Goal: Information Seeking & Learning: Learn about a topic

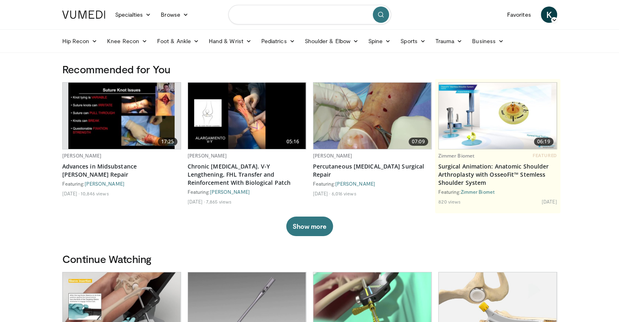
click at [306, 13] on input "Search topics, interventions" at bounding box center [309, 15] width 163 height 20
click at [279, 18] on input "**********" at bounding box center [309, 15] width 163 height 20
type input "**********"
click at [389, 14] on input "**********" at bounding box center [309, 15] width 163 height 20
click at [383, 14] on icon "submit" at bounding box center [381, 14] width 7 height 7
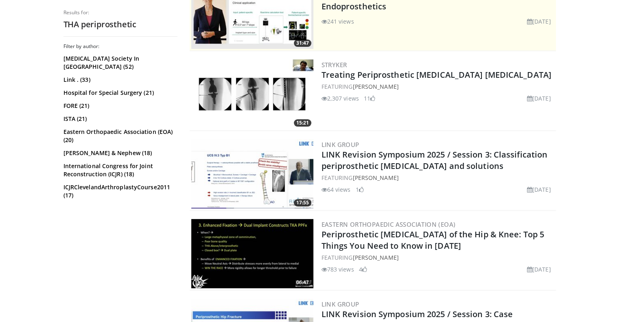
scroll to position [228, 0]
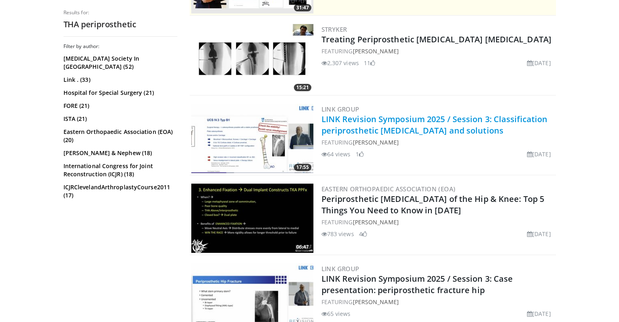
click at [357, 125] on link "LINK Revision Symposium 2025 / Session 3: Classification periprosthetic hip fra…" at bounding box center [435, 125] width 226 height 22
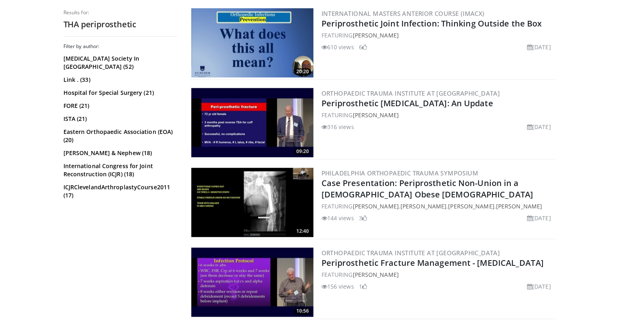
scroll to position [882, 0]
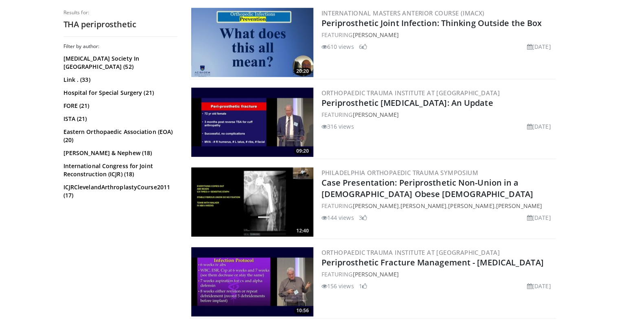
click at [272, 197] on img at bounding box center [252, 201] width 122 height 69
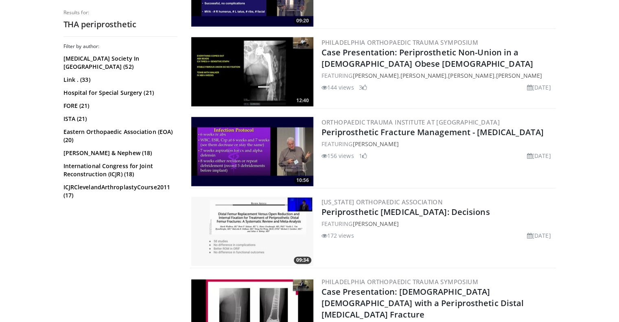
scroll to position [1034, 0]
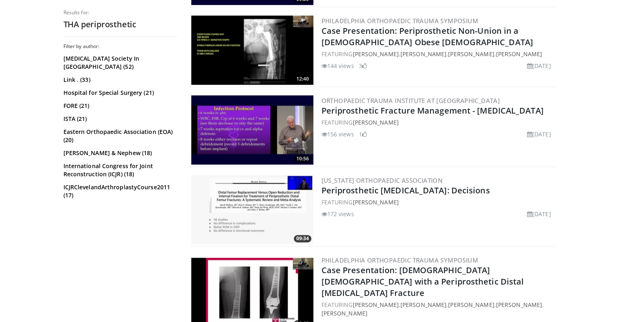
click at [258, 119] on img at bounding box center [252, 129] width 122 height 69
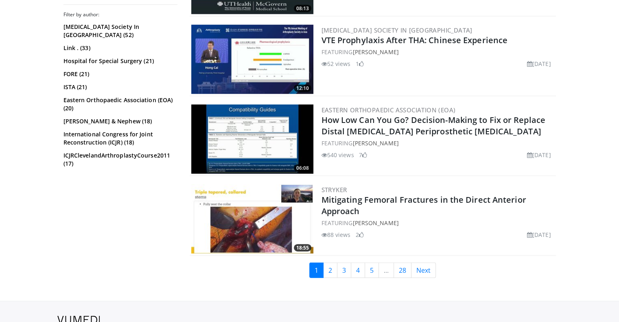
scroll to position [2020, 0]
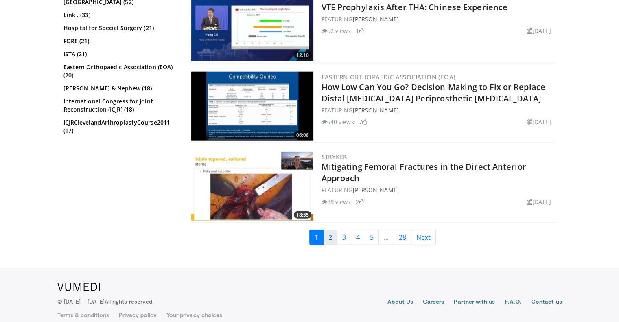
click at [331, 230] on link "2" at bounding box center [330, 237] width 14 height 15
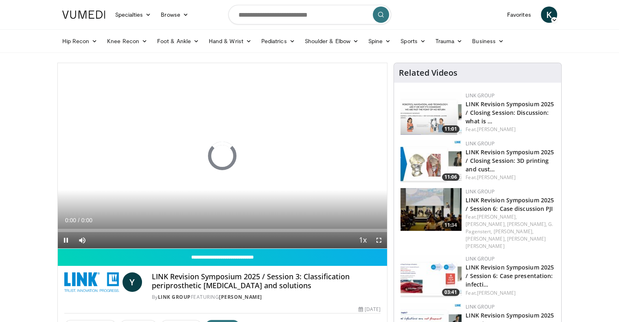
scroll to position [9, 0]
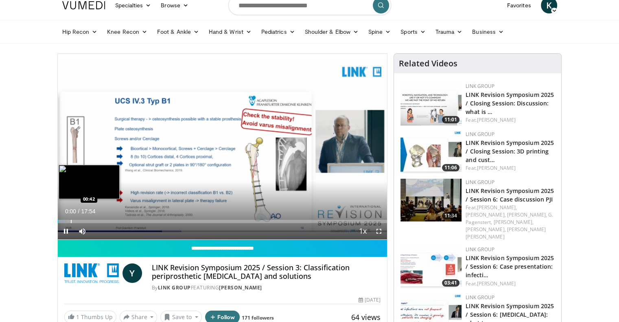
click at [70, 218] on div "Loaded : 2.79% 00:00 00:42" at bounding box center [223, 219] width 330 height 8
click at [94, 221] on div "Progress Bar" at bounding box center [94, 221] width 1 height 3
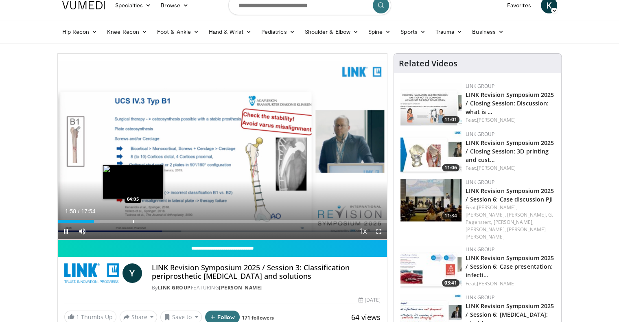
click at [133, 220] on div "Loaded : 12.92% 01:58 04:05" at bounding box center [223, 221] width 330 height 3
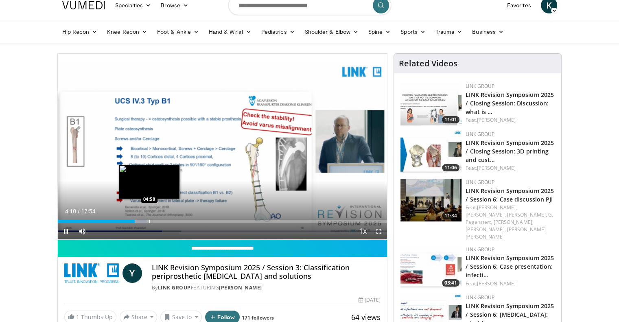
click at [149, 220] on div "Progress Bar" at bounding box center [149, 221] width 1 height 3
click at [161, 220] on div "Progress Bar" at bounding box center [161, 221] width 1 height 3
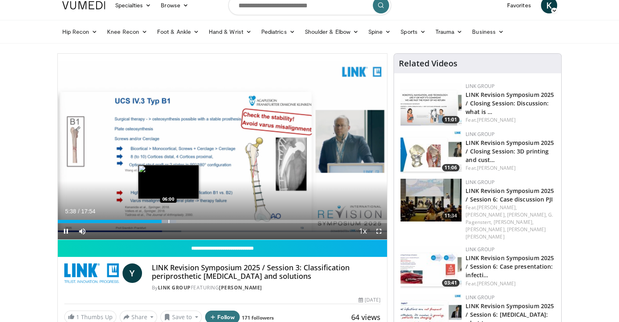
click at [168, 222] on div "Progress Bar" at bounding box center [168, 221] width 1 height 3
click at [163, 220] on div "Progress Bar" at bounding box center [163, 221] width 1 height 3
click at [178, 218] on div "Loaded : 39.71% 05:50 06:32" at bounding box center [223, 219] width 330 height 8
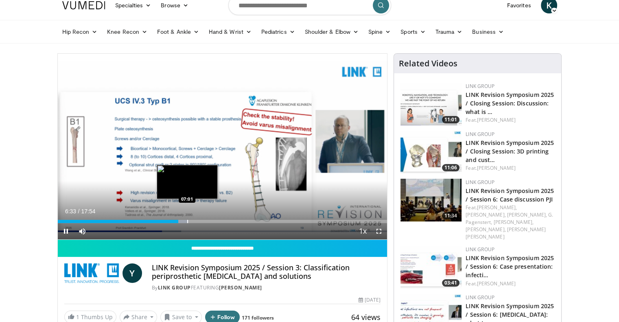
click at [187, 222] on div "Progress Bar" at bounding box center [187, 221] width 1 height 3
click at [196, 222] on div "Progress Bar" at bounding box center [196, 221] width 1 height 3
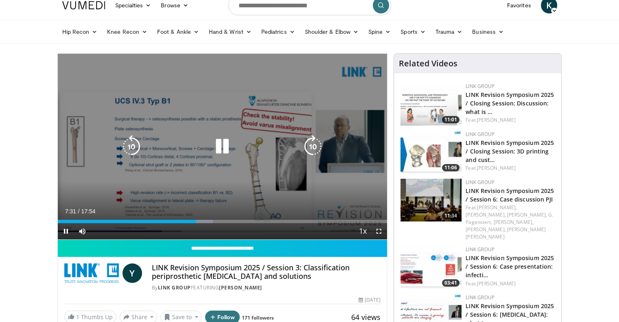
click at [204, 223] on div "Progress Bar" at bounding box center [200, 221] width 26 height 3
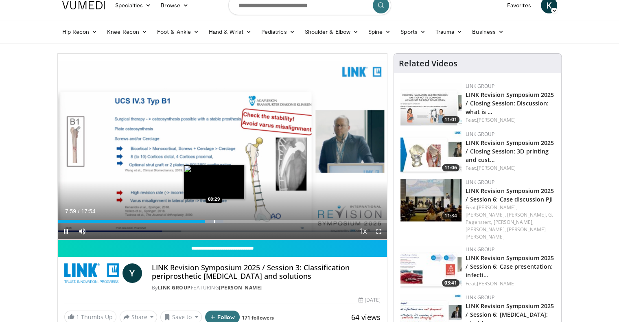
click at [214, 223] on div "Current Time 7:59 / Duration 17:54 Pause Skip Backward Skip Forward Mute Loaded…" at bounding box center [223, 231] width 330 height 16
click at [220, 221] on div "Progress Bar" at bounding box center [220, 221] width 1 height 3
click at [224, 223] on div "Progress Bar" at bounding box center [224, 221] width 1 height 3
click at [230, 221] on div "Progress Bar" at bounding box center [230, 221] width 1 height 3
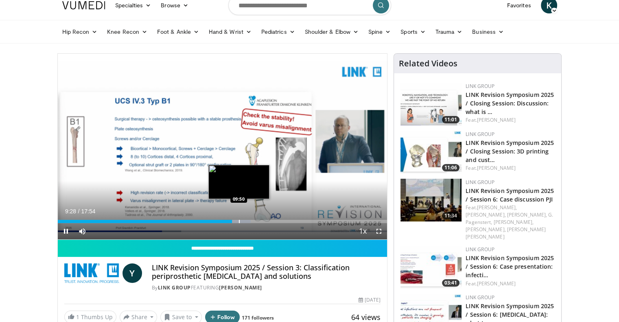
click at [239, 221] on div "Progress Bar" at bounding box center [239, 221] width 1 height 3
click at [245, 221] on div "Progress Bar" at bounding box center [245, 221] width 1 height 3
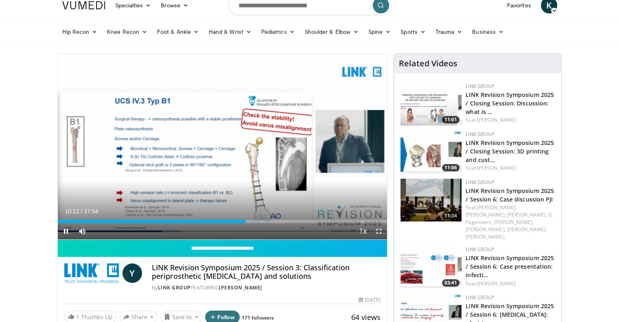
click at [251, 223] on div "Current Time 10:12 / Duration 17:54 Pause Skip Backward Skip Forward Mute Loade…" at bounding box center [223, 231] width 330 height 16
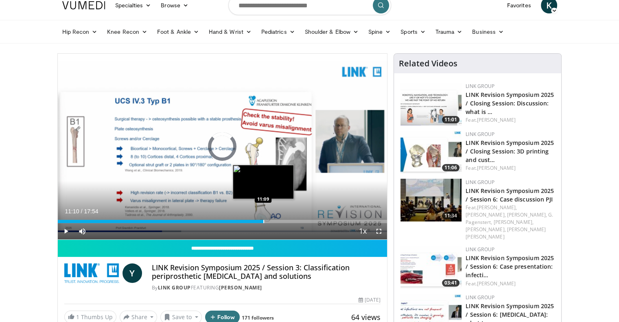
click at [263, 221] on div "Progress Bar" at bounding box center [263, 221] width 1 height 3
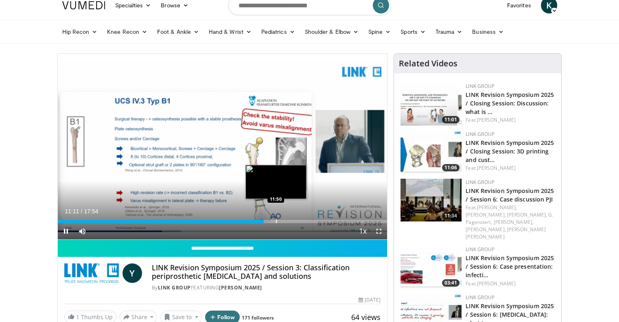
click at [276, 221] on div "Progress Bar" at bounding box center [276, 221] width 1 height 3
click at [290, 220] on div "Progress Bar" at bounding box center [290, 221] width 1 height 3
click at [280, 221] on div "Progress Bar" at bounding box center [280, 221] width 1 height 3
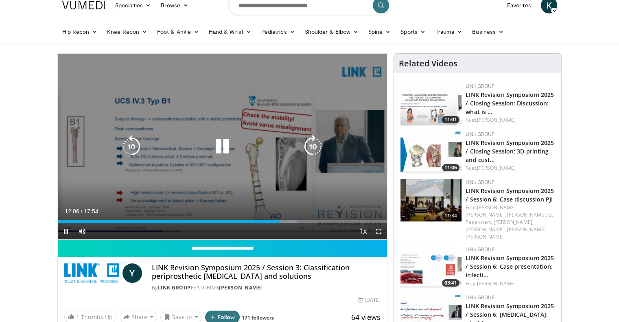
click at [223, 153] on icon "Video Player" at bounding box center [222, 146] width 23 height 23
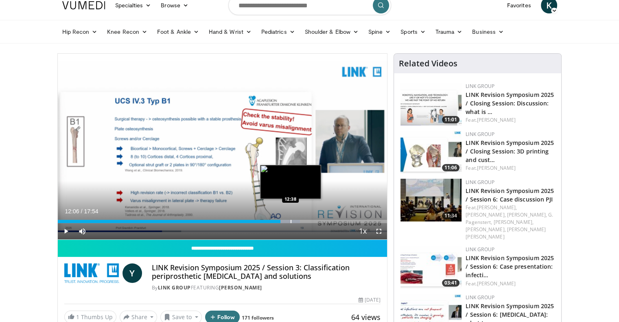
click at [291, 221] on div "Progress Bar" at bounding box center [291, 221] width 1 height 3
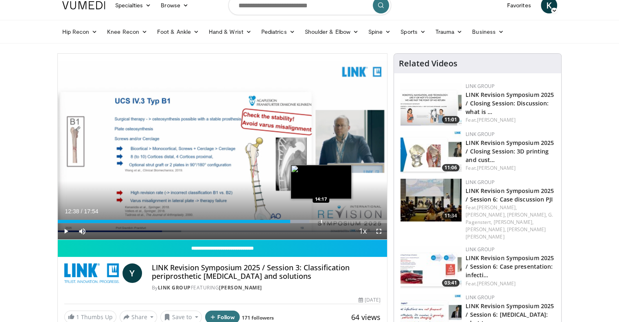
click at [321, 221] on div "Progress Bar" at bounding box center [321, 221] width 1 height 3
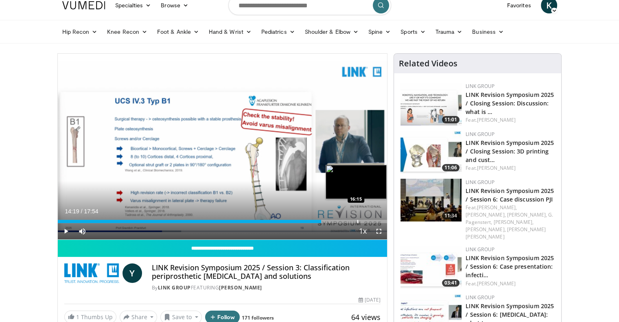
click at [357, 217] on div "Loaded : 80.07% 14:19 16:15" at bounding box center [223, 219] width 330 height 8
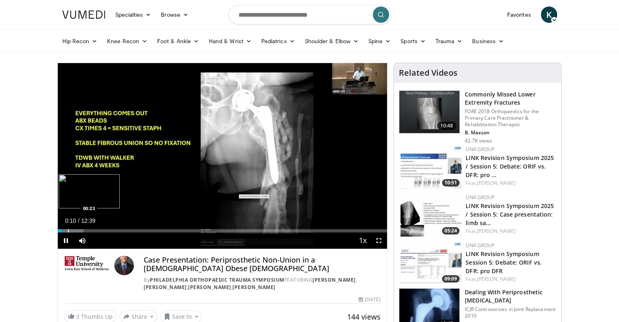
click at [68, 228] on div "Loaded : 7.83% 00:10 00:23" at bounding box center [223, 229] width 330 height 8
click at [76, 232] on div "Progress Bar" at bounding box center [76, 230] width 1 height 3
click at [89, 231] on div "Progress Bar" at bounding box center [89, 230] width 1 height 3
click at [98, 231] on div "Progress Bar" at bounding box center [98, 230] width 1 height 3
click at [108, 231] on div "Progress Bar" at bounding box center [108, 230] width 1 height 3
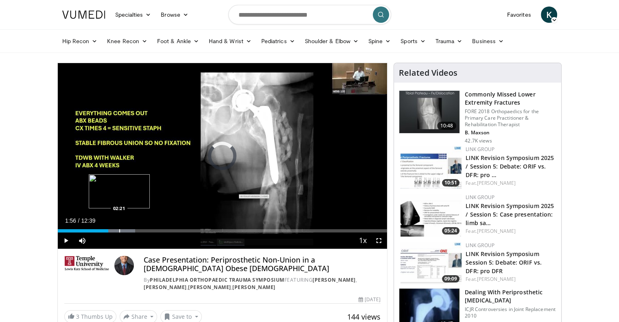
click at [119, 232] on div "Progress Bar" at bounding box center [119, 230] width 1 height 3
click at [138, 232] on div "Progress Bar" at bounding box center [138, 230] width 1 height 3
click at [151, 232] on div "Current Time 3:07 / Duration 12:39 Pause Skip Backward Skip Forward Mute Loaded…" at bounding box center [223, 240] width 330 height 16
click at [157, 228] on div "Loaded : 32.97% 03:08 03:49" at bounding box center [223, 229] width 330 height 8
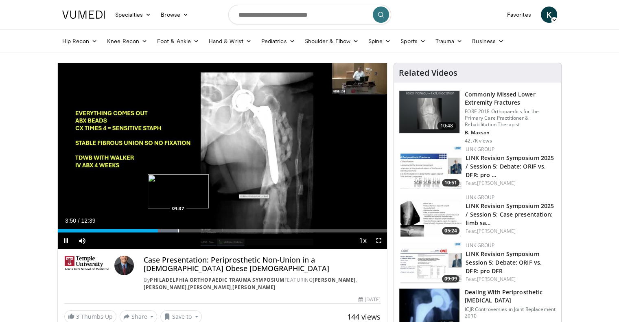
click at [178, 231] on div "Progress Bar" at bounding box center [178, 230] width 1 height 3
click at [204, 232] on div "Progress Bar" at bounding box center [204, 230] width 1 height 3
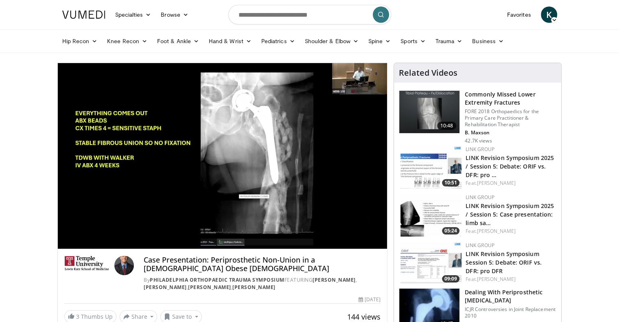
click at [228, 229] on div "10 seconds Tap to unmute" at bounding box center [223, 156] width 330 height 186
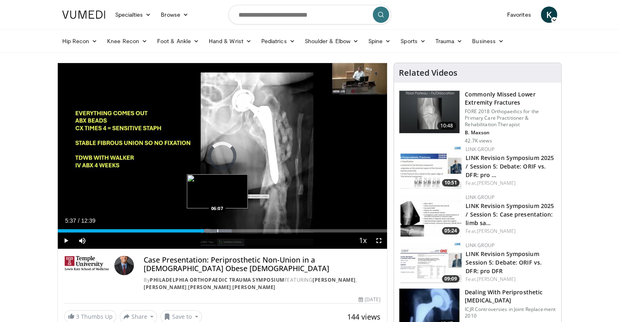
click at [217, 230] on div "Progress Bar" at bounding box center [217, 230] width 1 height 3
click at [237, 231] on div "Progress Bar" at bounding box center [237, 230] width 1 height 3
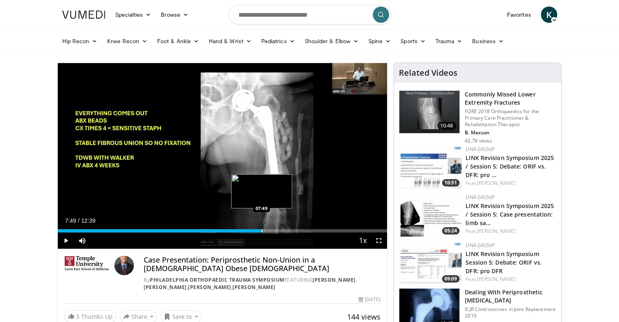
click at [262, 231] on div "Progress Bar" at bounding box center [262, 230] width 1 height 3
click at [287, 231] on div "Progress Bar" at bounding box center [287, 230] width 1 height 3
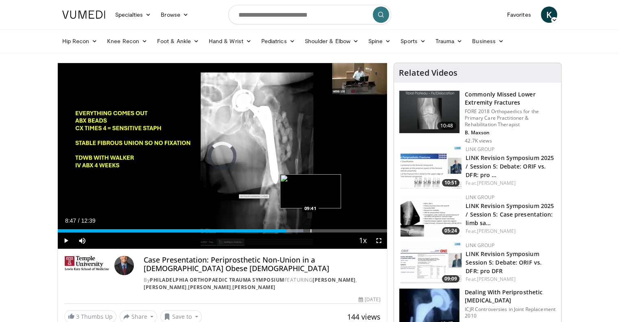
click at [311, 231] on div "Progress Bar" at bounding box center [311, 230] width 1 height 3
click at [317, 232] on div "Progress Bar" at bounding box center [317, 230] width 1 height 3
click at [333, 231] on div "Progress Bar" at bounding box center [333, 230] width 1 height 3
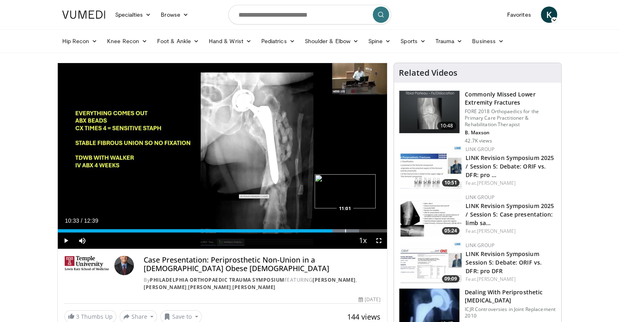
click at [345, 231] on div "Progress Bar" at bounding box center [345, 230] width 1 height 3
click at [352, 233] on div "Current Time 11:01 / Duration 12:39 Play Skip Backward Skip Forward Mute Loaded…" at bounding box center [223, 240] width 330 height 16
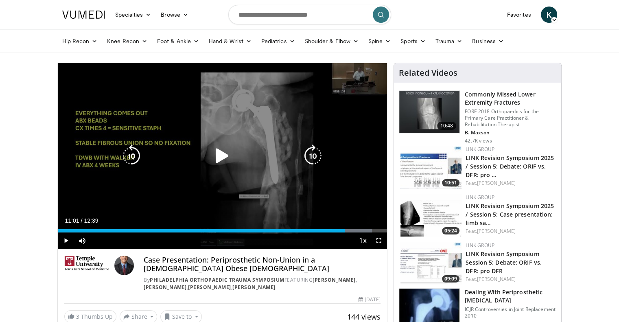
click at [262, 162] on div "Video Player" at bounding box center [222, 156] width 198 height 16
click at [221, 155] on icon "Video Player" at bounding box center [222, 155] width 23 height 23
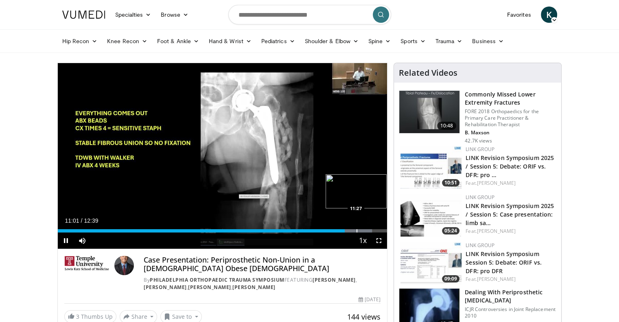
click at [357, 229] on div "Progress Bar" at bounding box center [357, 230] width 1 height 3
click at [380, 232] on span "Video Player" at bounding box center [379, 240] width 16 height 16
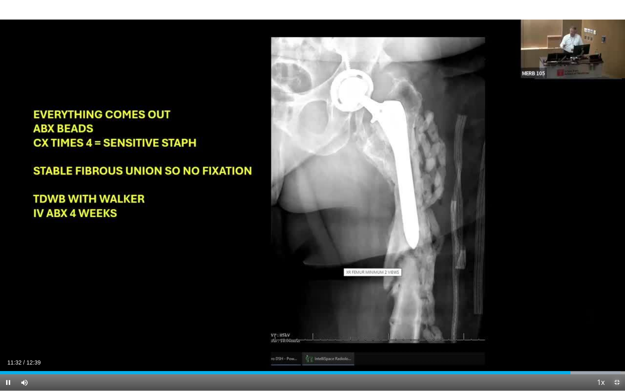
click at [615, 322] on span "Video Player" at bounding box center [617, 382] width 16 height 16
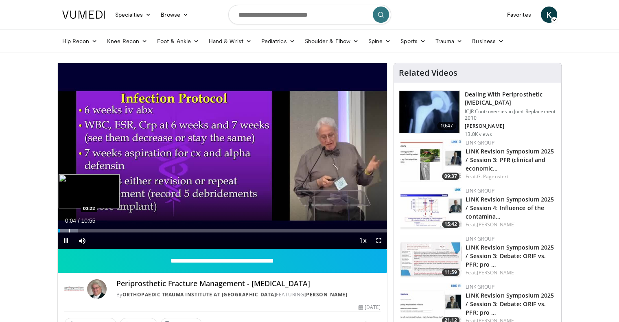
click at [69, 229] on div "Progress Bar" at bounding box center [69, 230] width 1 height 3
click at [63, 230] on div "Progress Bar" at bounding box center [63, 230] width 1 height 3
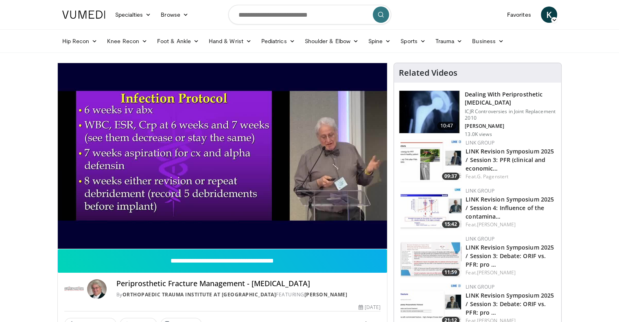
click at [90, 230] on div "10 seconds Tap to unmute" at bounding box center [223, 156] width 330 height 186
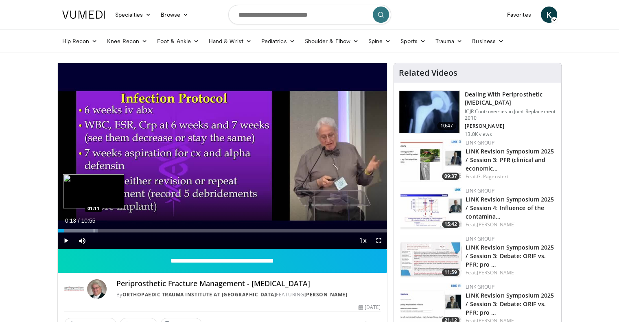
click at [94, 231] on div "Progress Bar" at bounding box center [94, 230] width 1 height 3
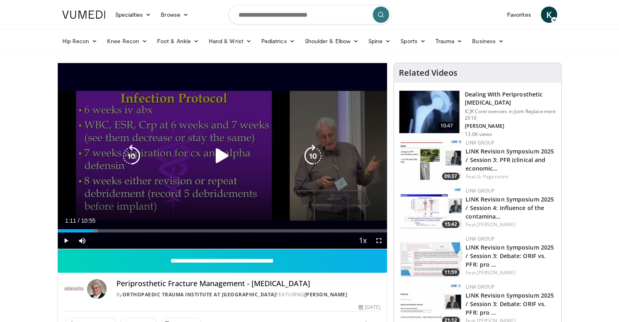
click at [179, 179] on div "10 seconds Tap to unmute" at bounding box center [223, 156] width 330 height 186
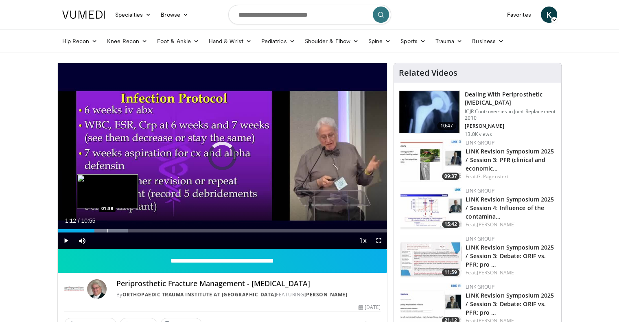
click at [107, 231] on div "Progress Bar" at bounding box center [107, 230] width 1 height 3
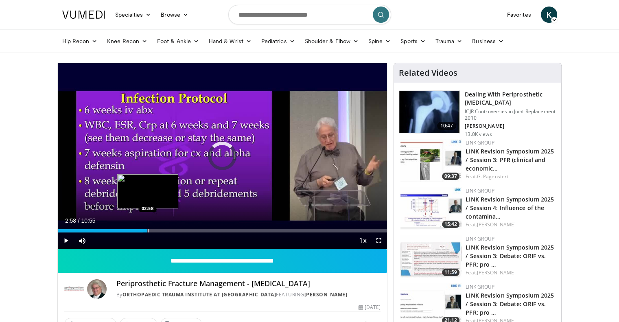
click at [148, 229] on div "Progress Bar" at bounding box center [148, 230] width 1 height 3
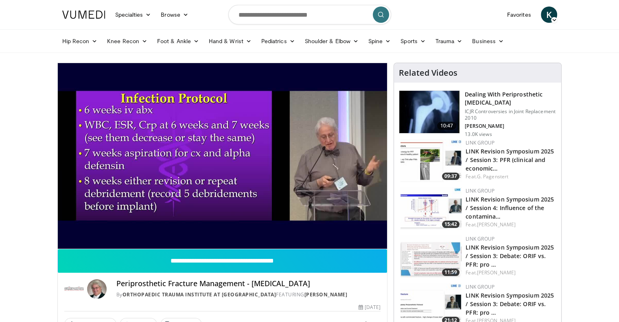
click at [200, 232] on video-js "**********" at bounding box center [223, 156] width 330 height 186
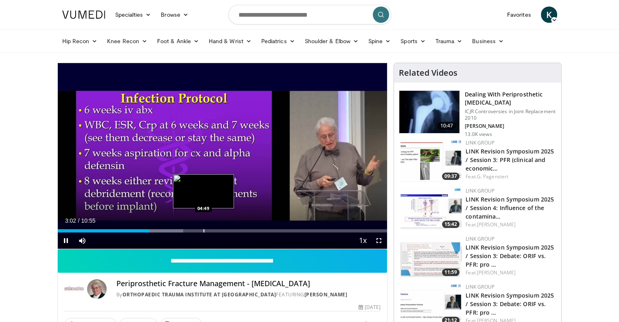
click at [203, 230] on div "Progress Bar" at bounding box center [203, 230] width 1 height 3
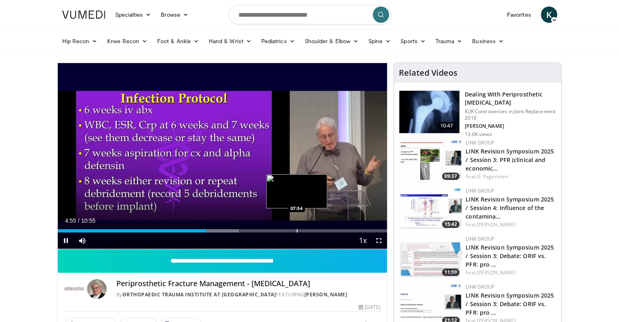
click at [297, 230] on div "Progress Bar" at bounding box center [297, 230] width 1 height 3
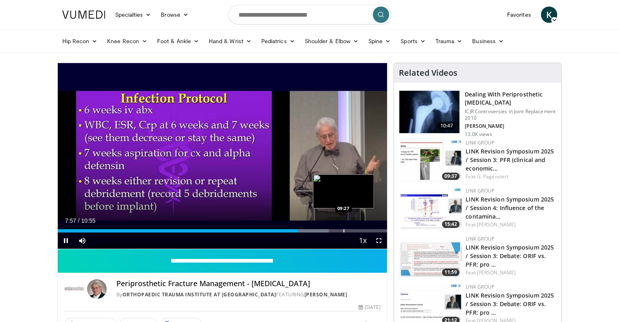
click at [343, 228] on div "Loaded : 82.27% 07:57 09:27" at bounding box center [223, 229] width 330 height 8
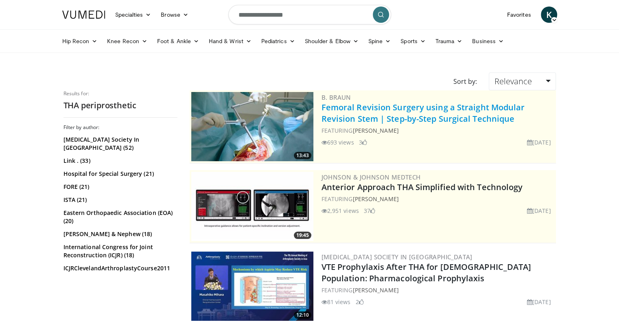
click at [389, 105] on link "Femoral Revision Surgery using a Straight Modular Revision Stem | Step-by-Step …" at bounding box center [423, 113] width 203 height 22
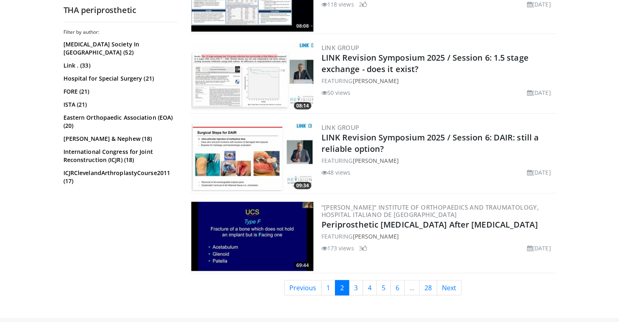
scroll to position [1928, 0]
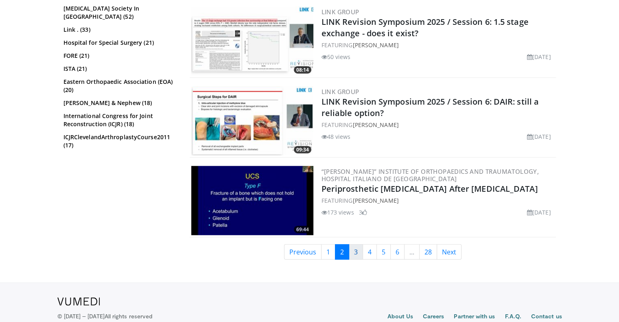
click at [357, 244] on link "3" at bounding box center [356, 251] width 14 height 15
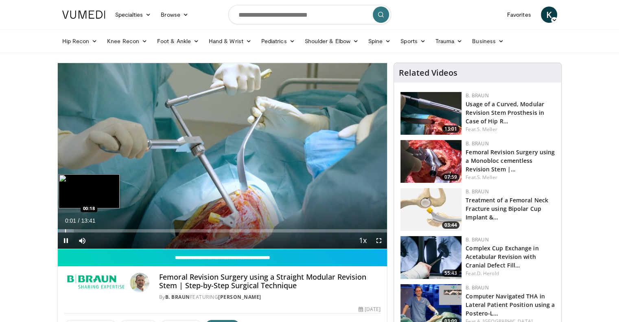
click at [65, 229] on div "Progress Bar" at bounding box center [65, 230] width 1 height 3
click at [89, 231] on div "Progress Bar" at bounding box center [89, 230] width 1 height 3
click at [105, 230] on div "Progress Bar" at bounding box center [105, 230] width 1 height 3
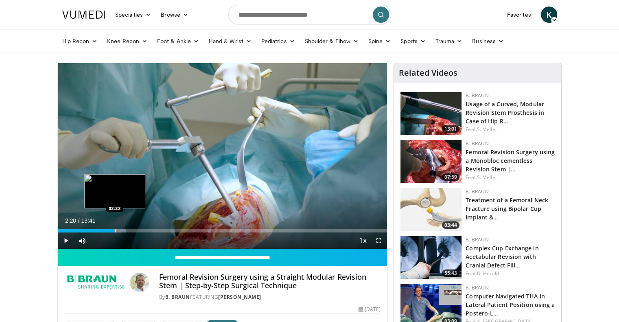
click at [114, 230] on div "Loaded : 20.68% 02:20 02:22" at bounding box center [223, 230] width 330 height 3
click at [129, 230] on div "Progress Bar" at bounding box center [129, 230] width 1 height 3
click at [107, 230] on div "Progress Bar" at bounding box center [107, 230] width 1 height 3
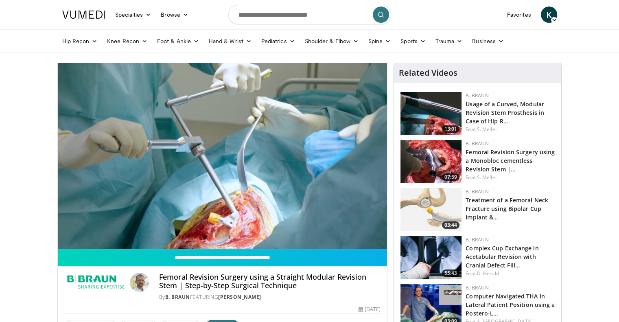
click at [100, 230] on video-js "**********" at bounding box center [223, 156] width 330 height 186
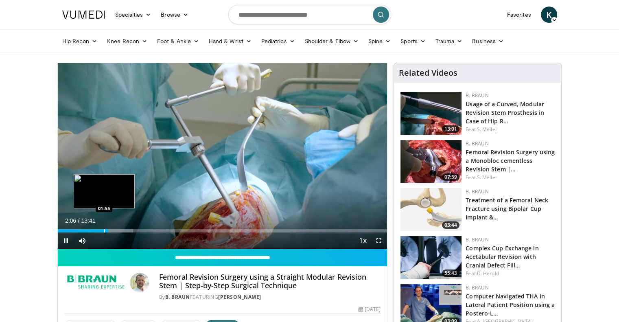
click at [104, 230] on div "Progress Bar" at bounding box center [104, 230] width 1 height 3
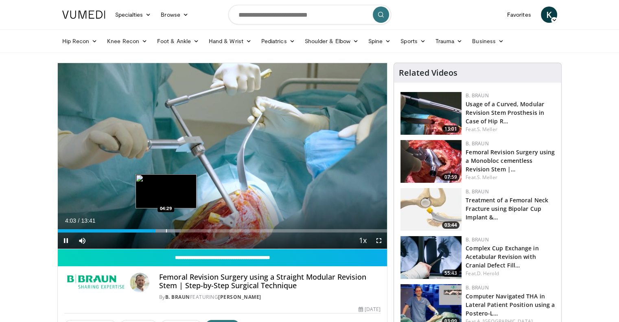
click at [166, 231] on div "Progress Bar" at bounding box center [166, 230] width 1 height 3
click at [175, 230] on div "Progress Bar" at bounding box center [175, 230] width 1 height 3
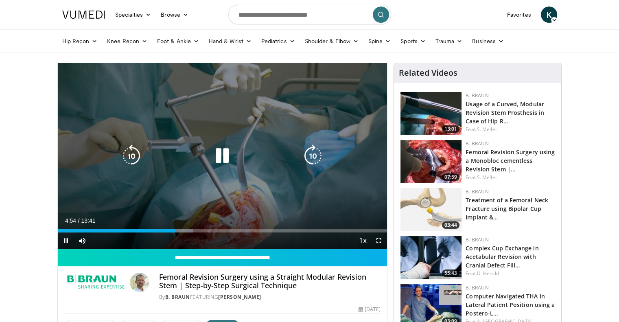
click at [182, 232] on div "Progress Bar" at bounding box center [178, 230] width 29 height 3
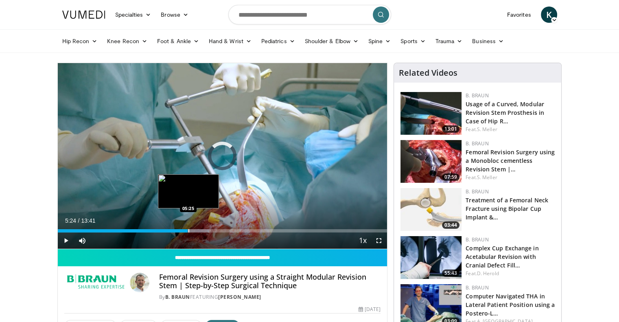
click at [188, 232] on div "Progress Bar" at bounding box center [188, 230] width 1 height 3
click at [195, 232] on div "Progress Bar" at bounding box center [195, 230] width 1 height 3
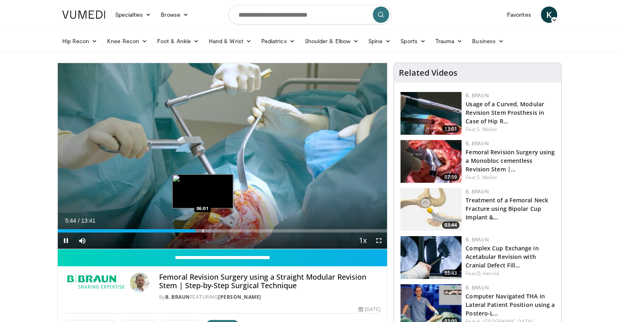
click at [203, 230] on div "Progress Bar" at bounding box center [203, 230] width 1 height 3
click at [209, 231] on div "Progress Bar" at bounding box center [209, 230] width 1 height 3
click at [218, 232] on div "Progress Bar" at bounding box center [218, 230] width 1 height 3
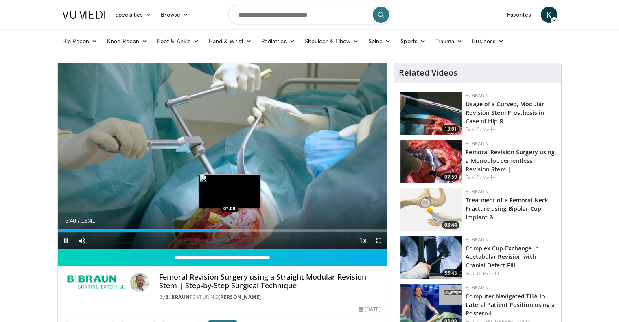
click at [230, 229] on div "Progress Bar" at bounding box center [230, 230] width 1 height 3
click at [242, 231] on div "Progress Bar" at bounding box center [242, 230] width 1 height 3
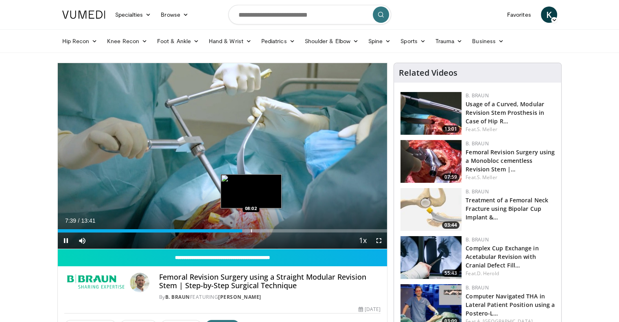
click at [251, 232] on div "Progress Bar" at bounding box center [251, 230] width 1 height 3
click at [262, 229] on div "Progress Bar" at bounding box center [262, 230] width 1 height 3
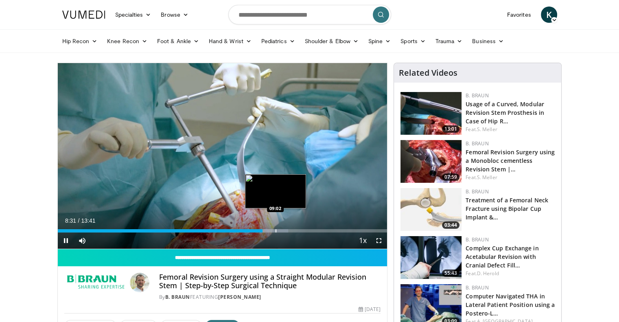
click at [276, 230] on div "Progress Bar" at bounding box center [276, 230] width 1 height 3
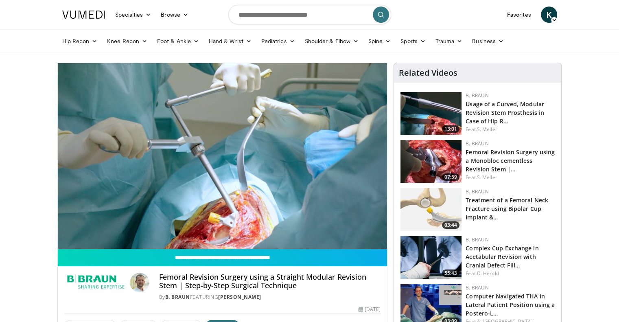
click at [287, 231] on video-js "**********" at bounding box center [223, 156] width 330 height 186
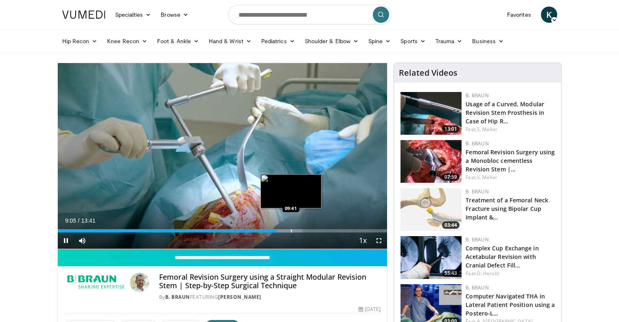
click at [291, 231] on div "Progress Bar" at bounding box center [291, 230] width 1 height 3
click at [300, 231] on div "Progress Bar" at bounding box center [300, 230] width 1 height 3
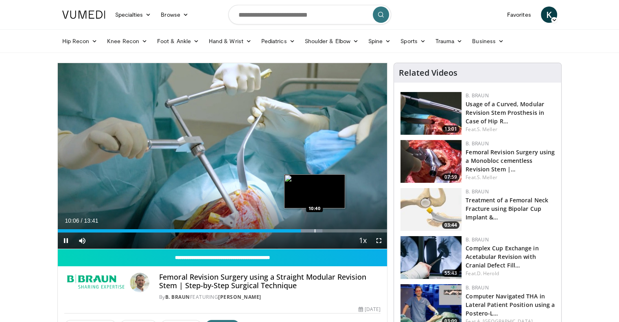
click at [315, 230] on div "Progress Bar" at bounding box center [315, 230] width 1 height 3
click at [326, 231] on div "Progress Bar" at bounding box center [326, 230] width 1 height 3
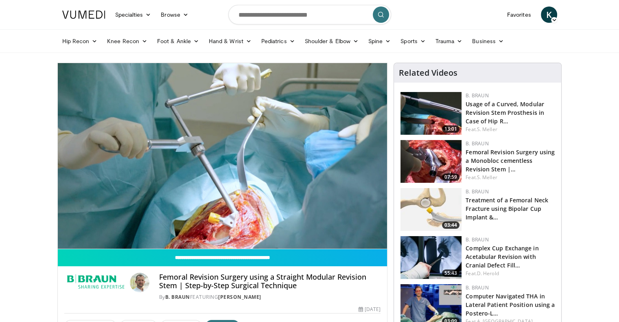
click at [342, 230] on video-js "**********" at bounding box center [223, 156] width 330 height 186
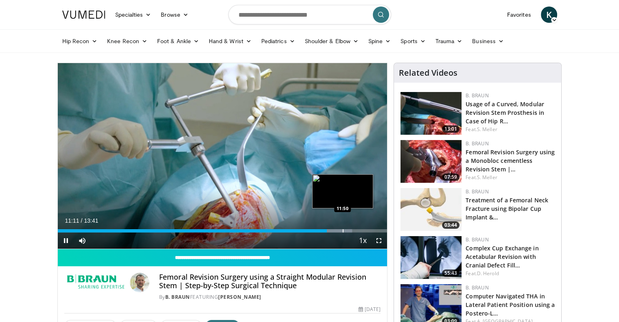
click at [343, 229] on div "Progress Bar" at bounding box center [343, 230] width 1 height 3
click at [363, 231] on div "Loaded : 91.71% 11:51 12:43" at bounding box center [223, 230] width 330 height 3
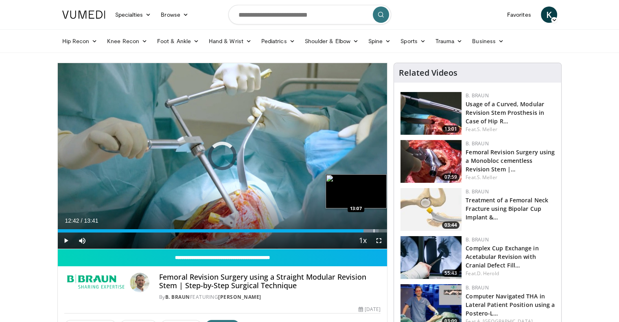
click at [374, 231] on div "Progress Bar" at bounding box center [374, 230] width 1 height 3
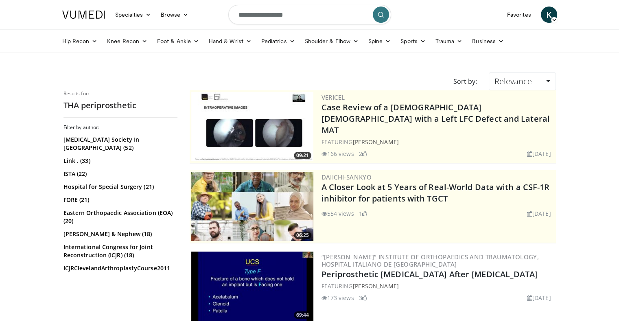
click at [313, 14] on input "**********" at bounding box center [309, 15] width 163 height 20
type input "**********"
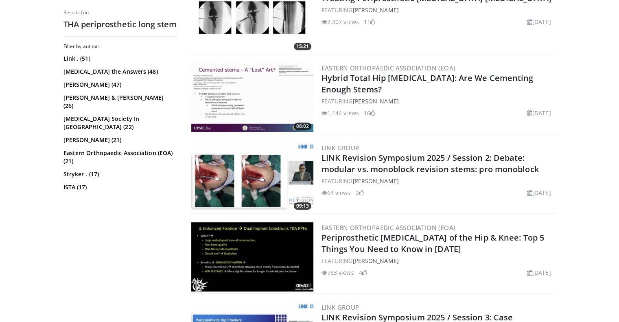
scroll to position [367, 0]
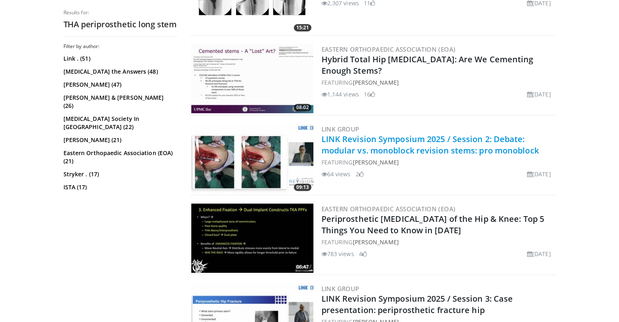
click at [401, 151] on link "LINK Revision Symposium 2025 / Session 2: Debate: modular vs. monoblock revisio…" at bounding box center [430, 144] width 217 height 22
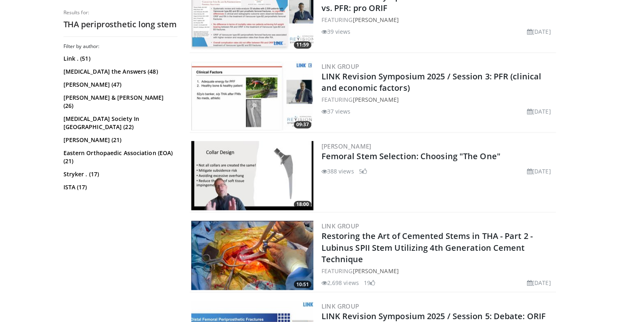
scroll to position [1359, 0]
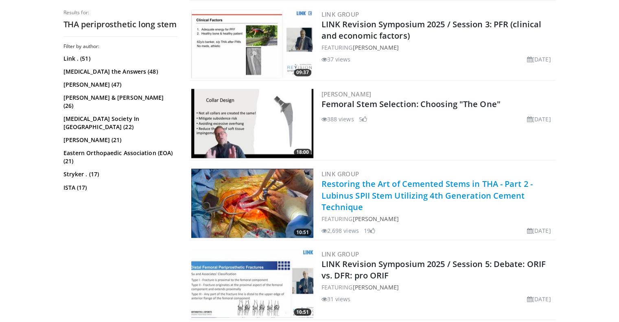
click at [339, 188] on link "Restoring the Art of Cemented Stems in THA - Part 2 - Lubinus SPII Stem Utilizi…" at bounding box center [427, 195] width 211 height 34
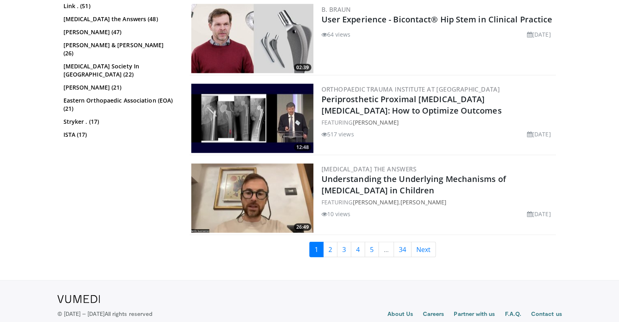
scroll to position [2020, 0]
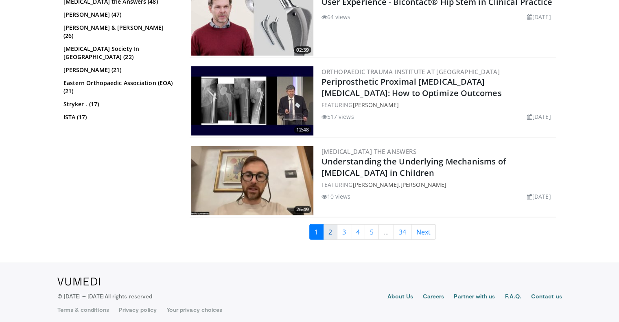
click at [332, 226] on link "2" at bounding box center [330, 231] width 14 height 15
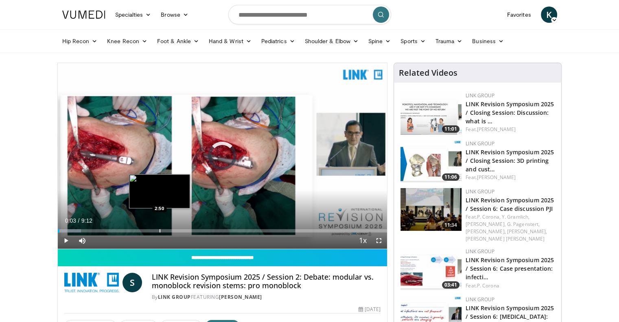
click at [160, 225] on div "Loaded : 7.16% 0:02 2:50" at bounding box center [223, 229] width 330 height 8
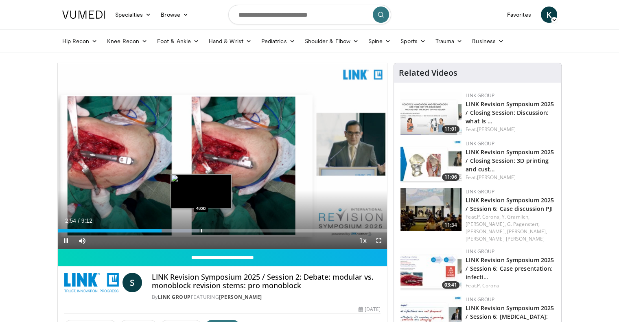
click at [200, 228] on div "Loaded : 43.05% 2:54 4:00" at bounding box center [223, 229] width 330 height 8
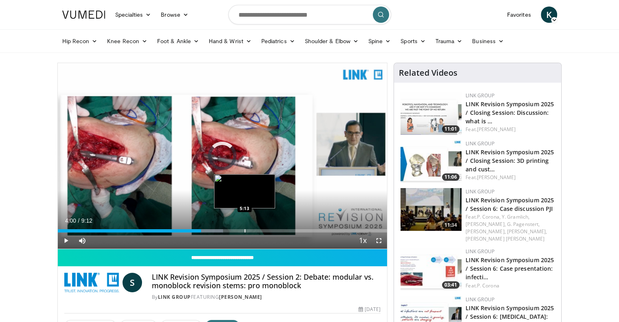
click at [245, 231] on div "Progress Bar" at bounding box center [245, 230] width 1 height 3
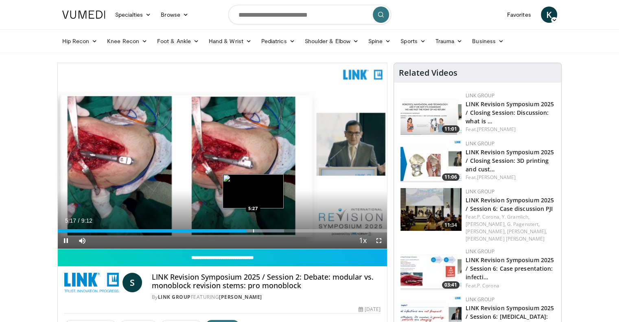
click at [253, 231] on div "Progress Bar" at bounding box center [253, 230] width 1 height 3
click at [262, 230] on div "Progress Bar" at bounding box center [262, 230] width 1 height 3
click at [269, 229] on div "Progress Bar" at bounding box center [269, 230] width 1 height 3
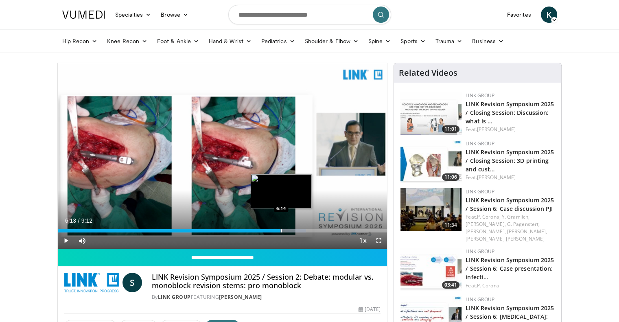
click at [281, 231] on div "Progress Bar" at bounding box center [281, 230] width 1 height 3
click at [291, 228] on div "Loaded : 78.94% 6:16 6:32" at bounding box center [223, 229] width 330 height 8
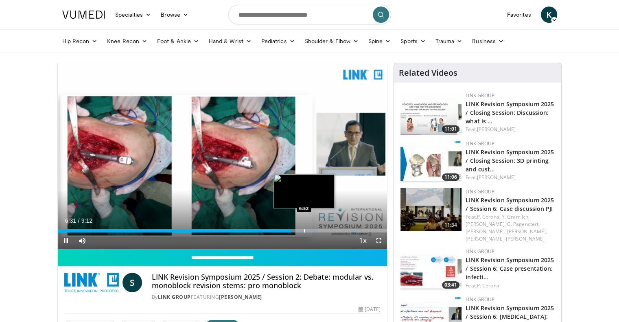
click at [304, 230] on div "Progress Bar" at bounding box center [304, 230] width 1 height 3
click at [312, 229] on div "Progress Bar" at bounding box center [312, 230] width 1 height 3
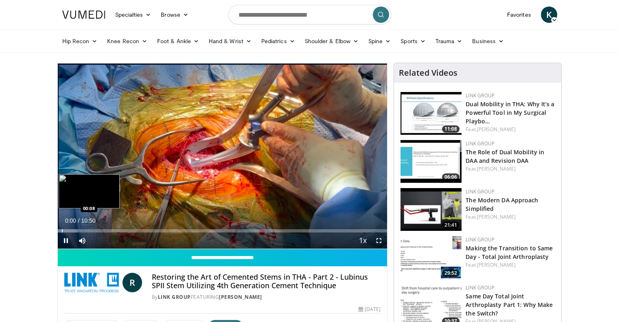
click at [62, 230] on div "Progress Bar" at bounding box center [62, 230] width 1 height 3
click at [75, 228] on div "Loaded : 7.62% 00:09 00:32" at bounding box center [223, 229] width 330 height 8
click at [88, 228] on div "Loaded : 15.25% 00:38 00:59" at bounding box center [223, 229] width 330 height 8
click at [103, 231] on div "Progress Bar" at bounding box center [103, 230] width 1 height 3
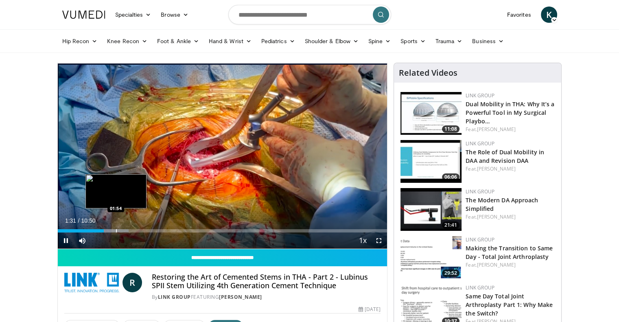
click at [116, 231] on div "Progress Bar" at bounding box center [116, 230] width 1 height 3
click at [125, 231] on div "Progress Bar" at bounding box center [125, 230] width 1 height 3
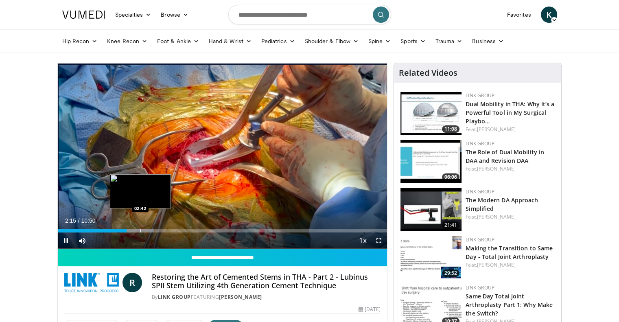
click at [140, 230] on div "Progress Bar" at bounding box center [140, 230] width 1 height 3
click at [158, 230] on div "Progress Bar" at bounding box center [158, 230] width 1 height 3
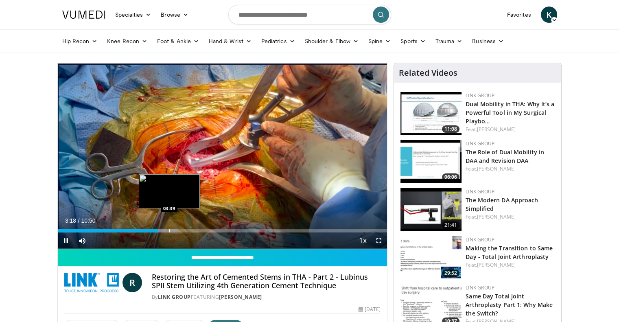
click at [170, 230] on div "Loaded : 36.62% 03:18 03:39" at bounding box center [223, 230] width 330 height 3
click at [185, 231] on div "Progress Bar" at bounding box center [185, 230] width 1 height 3
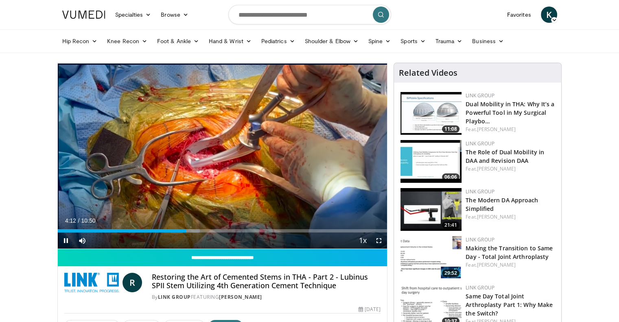
click at [201, 232] on div "Current Time 4:12 / Duration 10:50 Pause Skip Backward Skip Forward Mute Loaded…" at bounding box center [223, 240] width 330 height 16
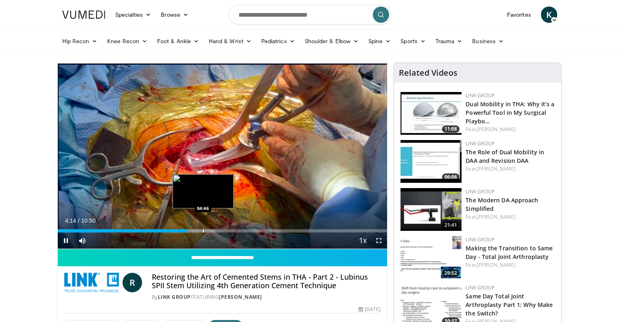
click at [203, 232] on div "Progress Bar" at bounding box center [203, 230] width 1 height 3
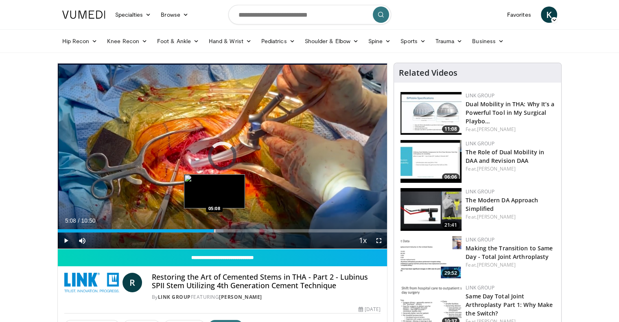
click at [214, 229] on div "Progress Bar" at bounding box center [214, 230] width 1 height 3
click at [225, 226] on div "Loaded : 55.44% 05:09 05:29" at bounding box center [223, 229] width 330 height 8
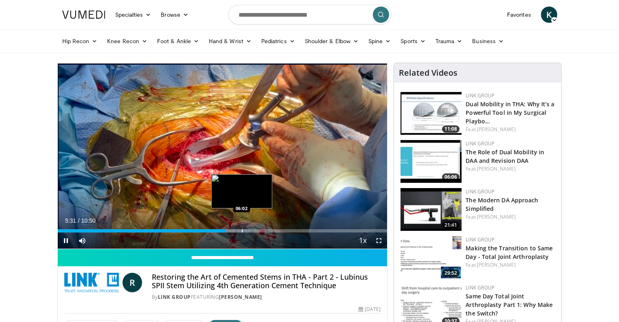
click at [242, 229] on div "Progress Bar" at bounding box center [242, 230] width 1 height 3
click at [255, 228] on div "Loaded : 62.56% 06:03 06:29" at bounding box center [223, 229] width 330 height 8
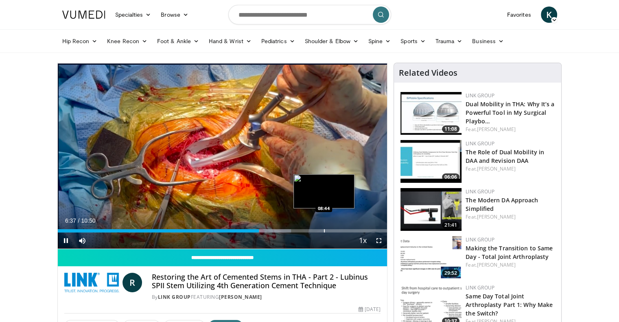
click at [324, 230] on div "Progress Bar" at bounding box center [324, 230] width 1 height 3
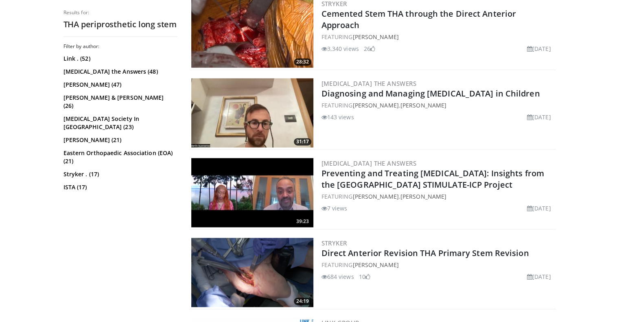
scroll to position [1191, 0]
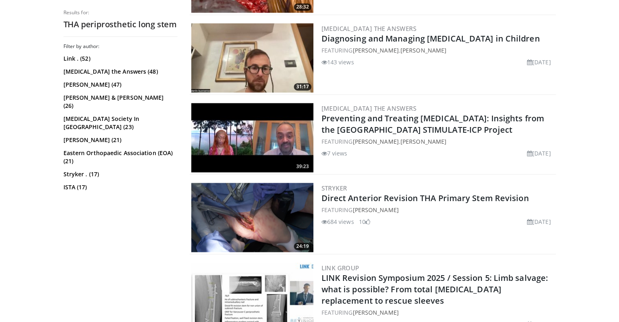
click at [256, 203] on img at bounding box center [252, 217] width 122 height 69
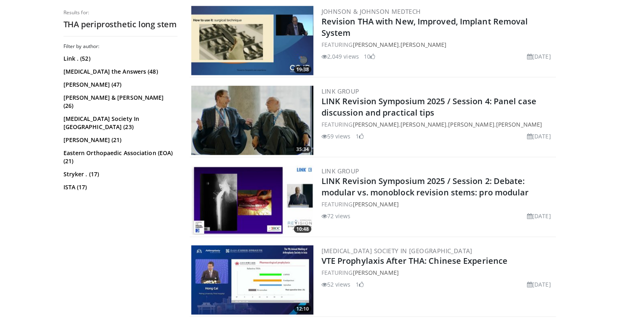
scroll to position [2020, 0]
